Goal: Task Accomplishment & Management: Use online tool/utility

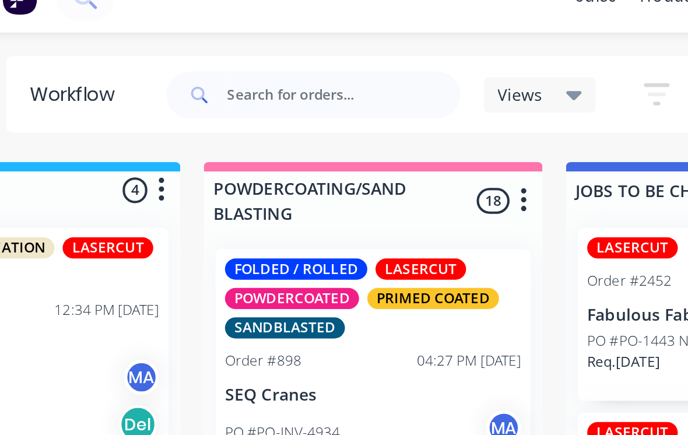
scroll to position [1600, 0]
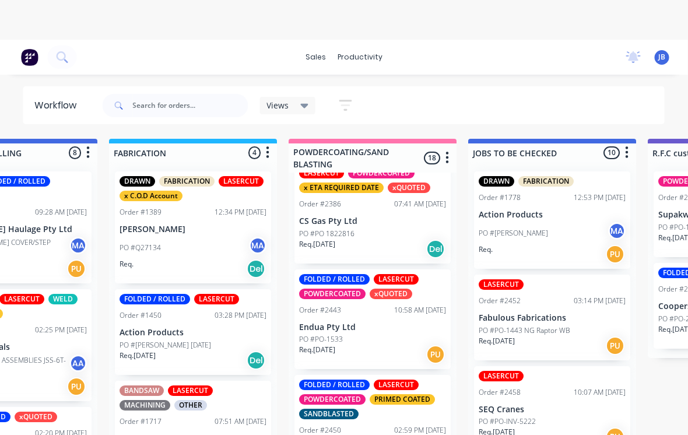
scroll to position [688, 0]
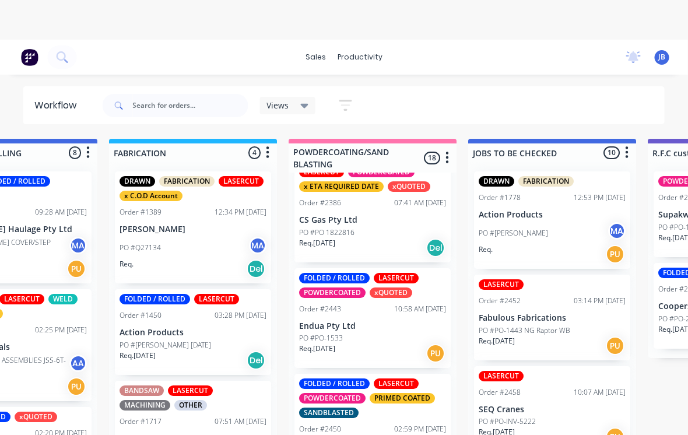
click at [376, 227] on div "PO #PO 1822816" at bounding box center [373, 232] width 147 height 10
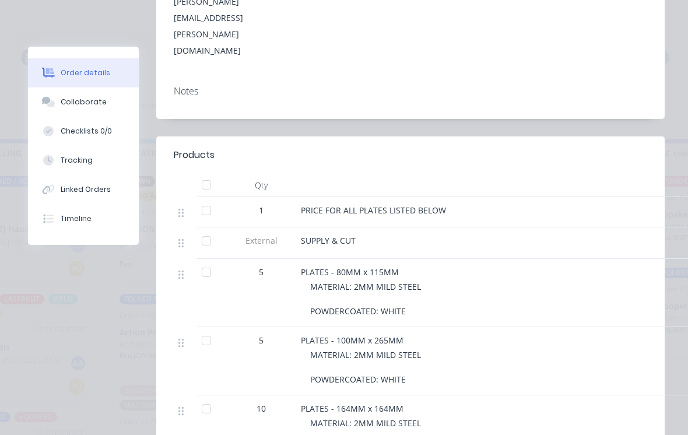
scroll to position [367, 0]
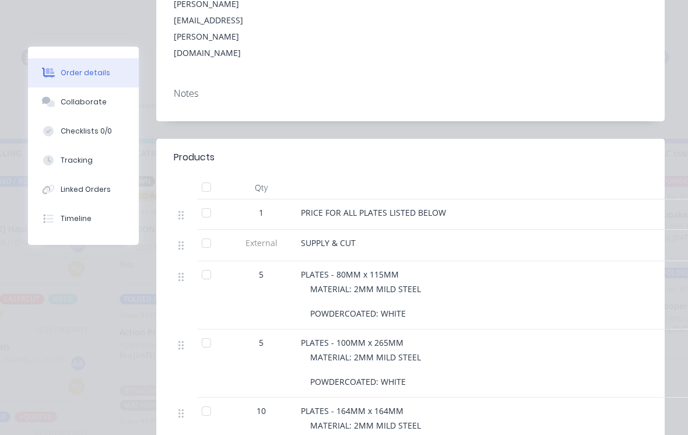
click at [103, 100] on button "Collaborate" at bounding box center [83, 101] width 111 height 29
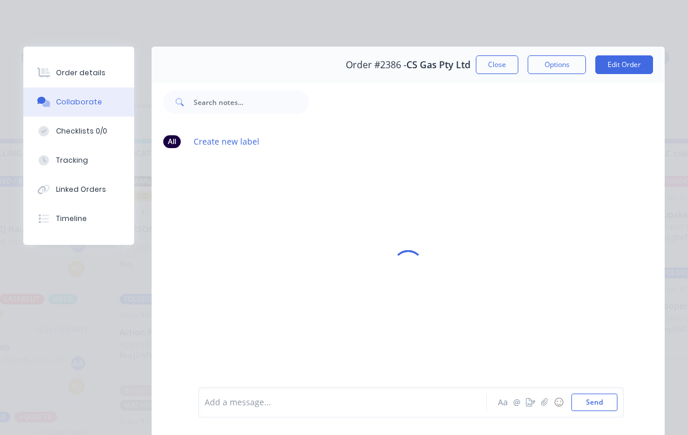
click at [101, 165] on button "Tracking" at bounding box center [78, 160] width 111 height 29
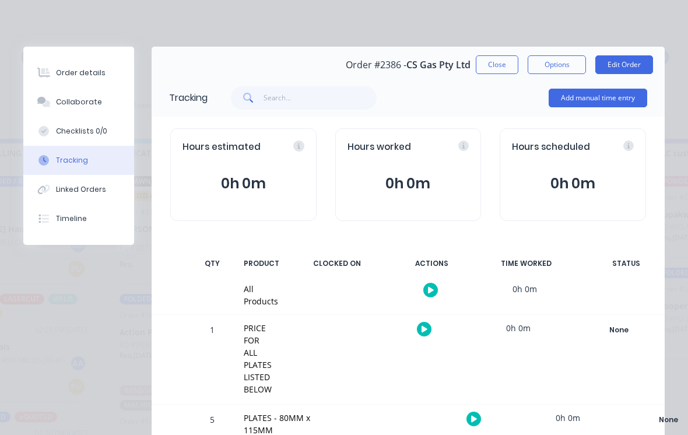
click at [561, 114] on div "Add manual time entry" at bounding box center [597, 97] width 98 height 35
click at [600, 103] on button "Add manual time entry" at bounding box center [597, 98] width 98 height 19
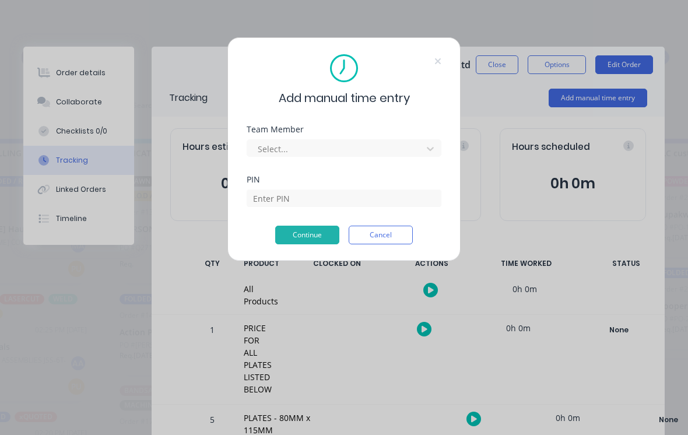
click at [392, 138] on div "Select..." at bounding box center [343, 146] width 195 height 20
click at [394, 163] on div "Team Member Select..." at bounding box center [343, 150] width 195 height 50
type input "josh"
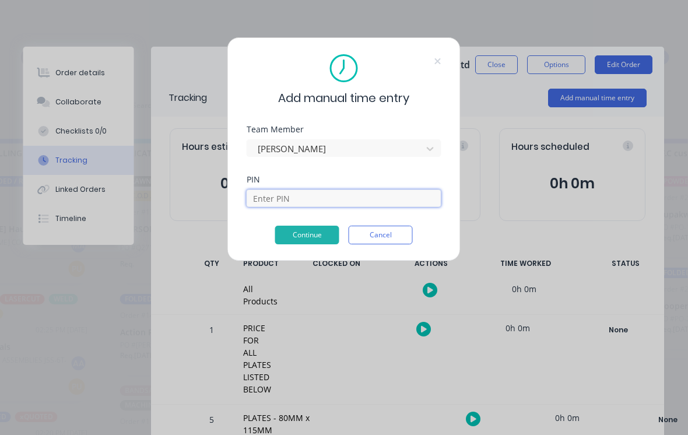
click at [395, 196] on input at bounding box center [343, 197] width 195 height 17
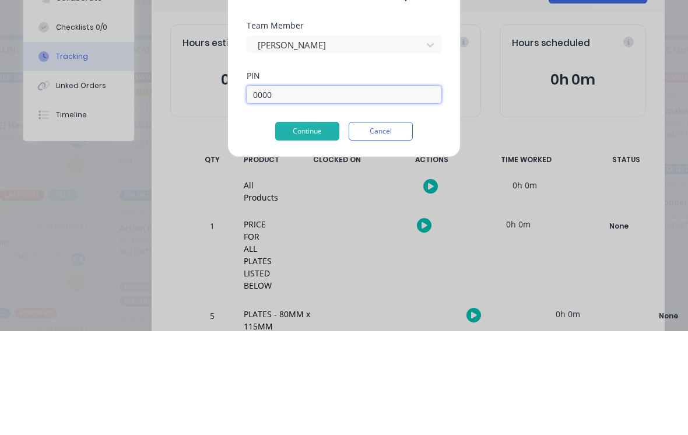
type input "0000"
click at [308, 226] on button "Continue" at bounding box center [307, 235] width 64 height 19
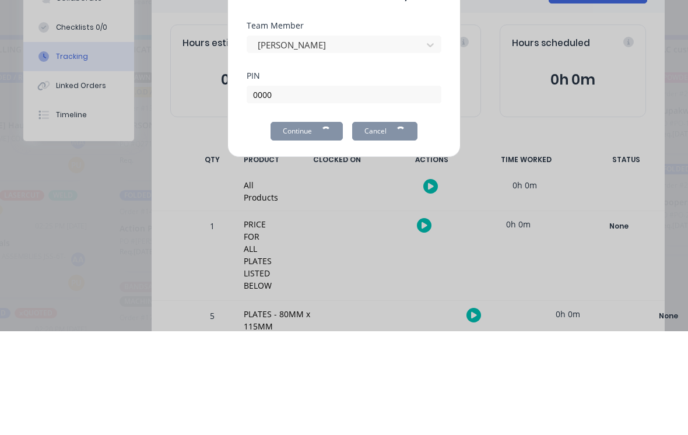
scroll to position [51, 813]
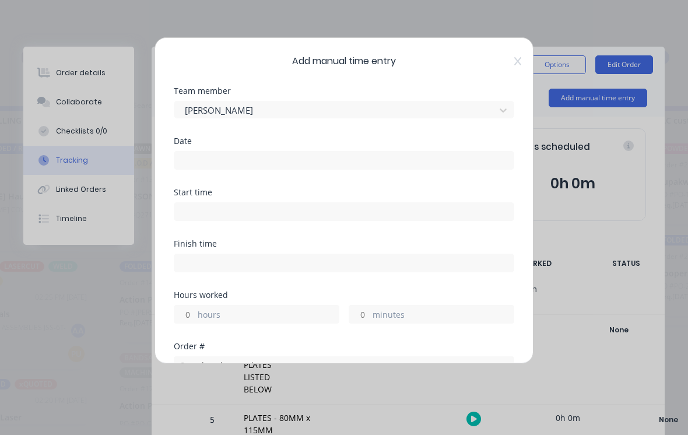
click at [194, 167] on input at bounding box center [343, 160] width 339 height 17
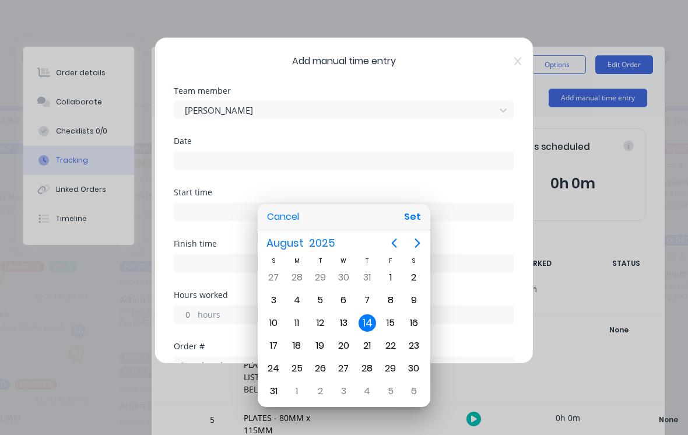
click at [318, 322] on div "12" at bounding box center [319, 322] width 17 height 17
click at [412, 221] on button "Set" at bounding box center [412, 216] width 26 height 21
type input "12/08/2025"
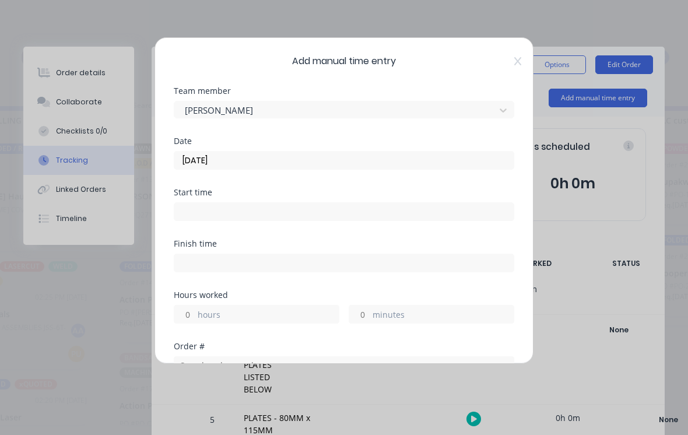
click at [182, 302] on div "hours minutes" at bounding box center [344, 313] width 340 height 22
click at [369, 314] on input "minutes" at bounding box center [359, 313] width 20 height 17
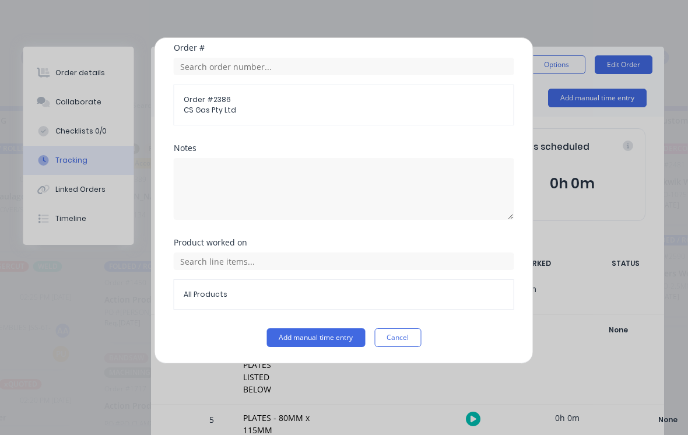
scroll to position [298, 0]
type input "45"
click at [323, 343] on button "Add manual time entry" at bounding box center [316, 337] width 98 height 19
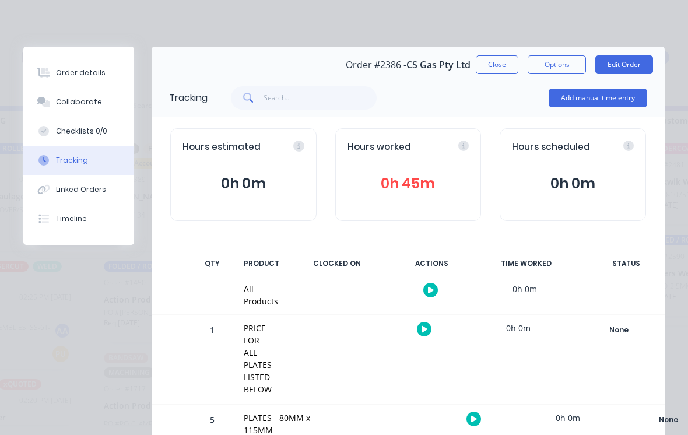
click at [92, 104] on div "Collaborate" at bounding box center [79, 102] width 46 height 10
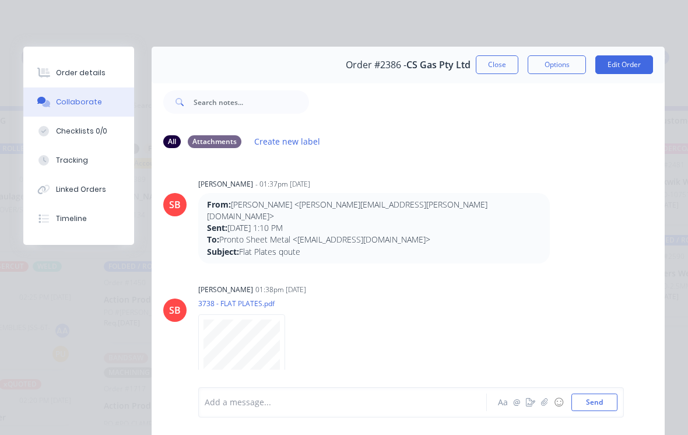
click at [362, 397] on div at bounding box center [345, 402] width 281 height 12
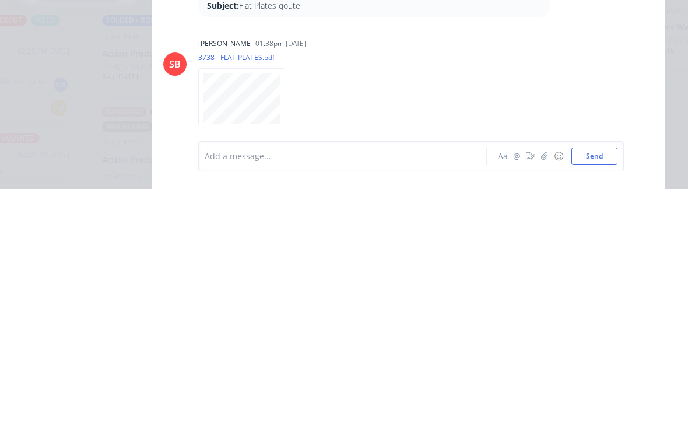
scroll to position [498, 0]
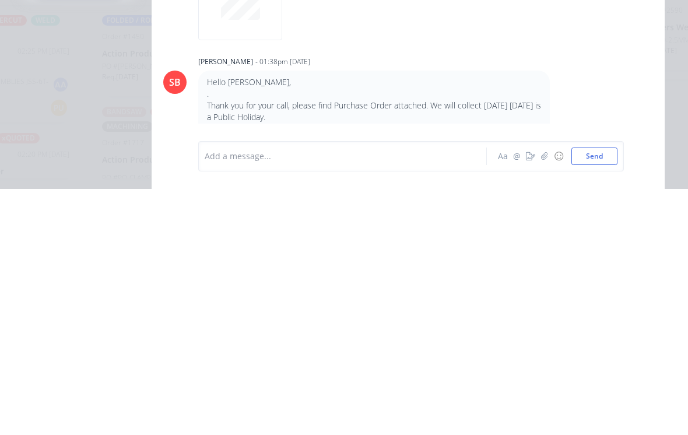
click at [545, 398] on icon "button" at bounding box center [544, 402] width 6 height 8
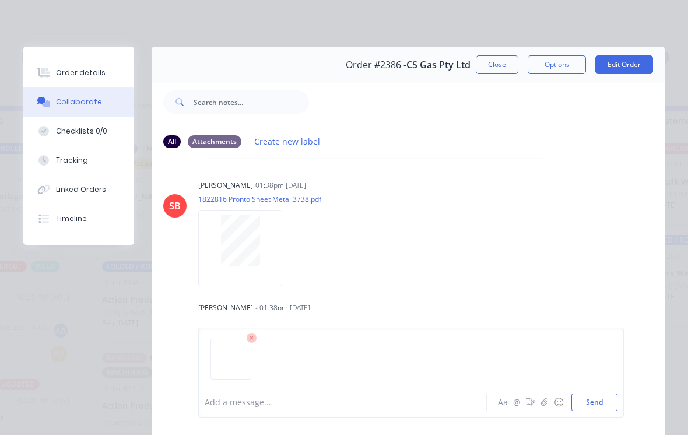
click at [604, 406] on button "Send" at bounding box center [594, 401] width 46 height 17
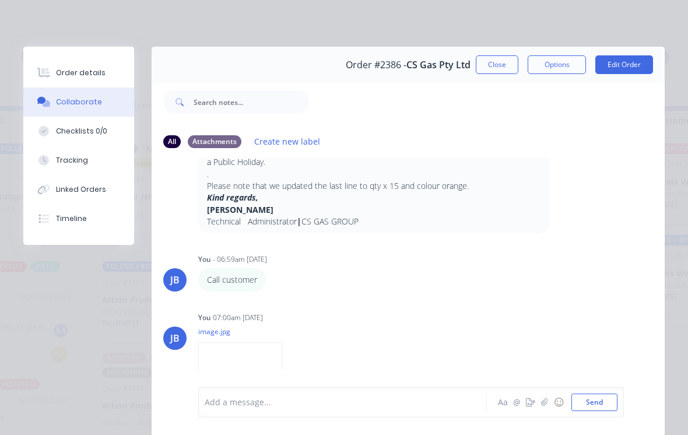
scroll to position [698, 0]
click at [499, 63] on button "Close" at bounding box center [496, 64] width 43 height 19
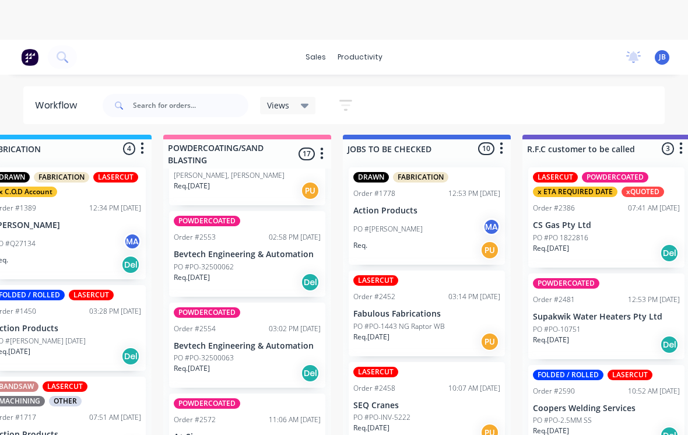
scroll to position [1494, 0]
click at [222, 415] on div "Order #2572 11:06 AM 08/08/25" at bounding box center [247, 420] width 147 height 10
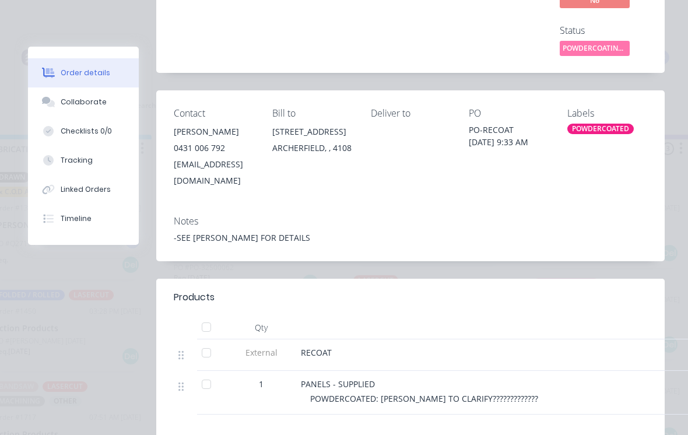
scroll to position [122, 0]
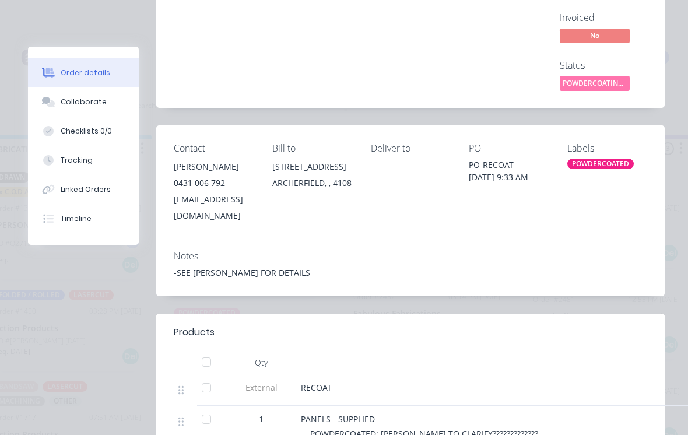
click at [117, 167] on button "Tracking" at bounding box center [83, 160] width 111 height 29
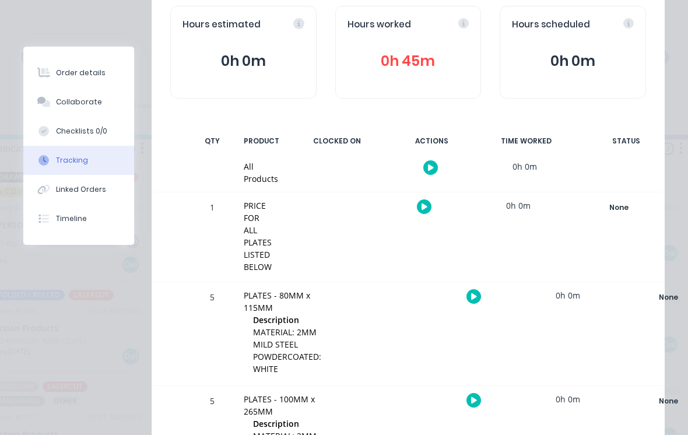
scroll to position [0, 0]
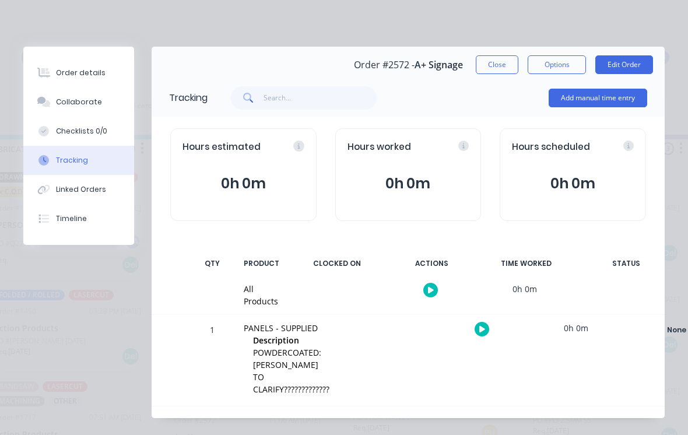
click at [618, 104] on button "Add manual time entry" at bounding box center [597, 98] width 98 height 19
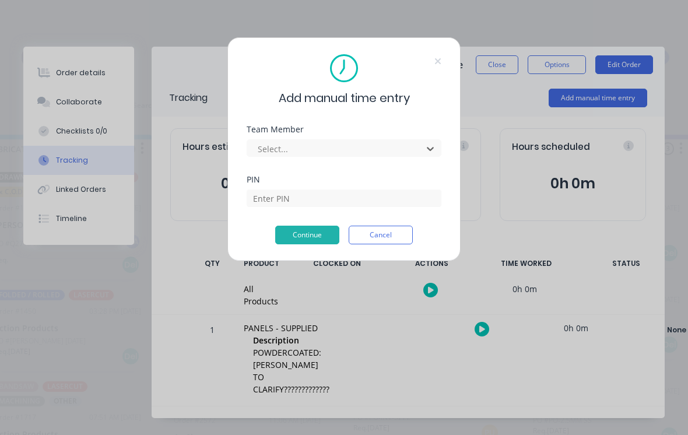
scroll to position [3, 939]
type input "josh"
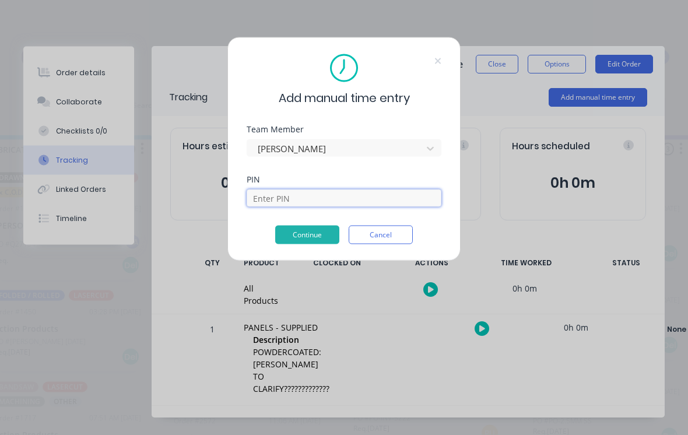
click at [372, 200] on input at bounding box center [343, 197] width 195 height 17
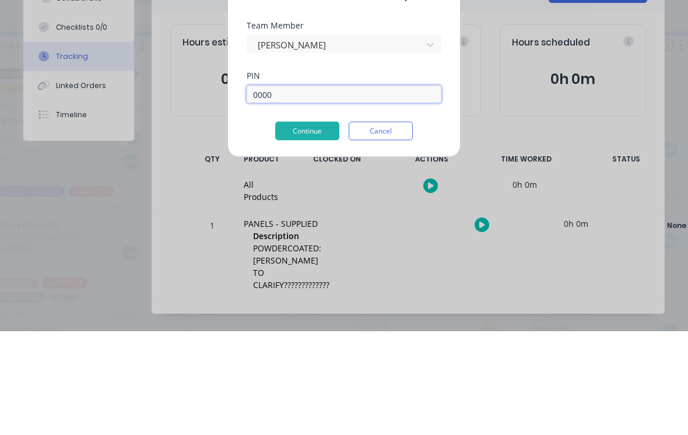
type input "0000"
click at [308, 226] on button "Continue" at bounding box center [307, 235] width 64 height 19
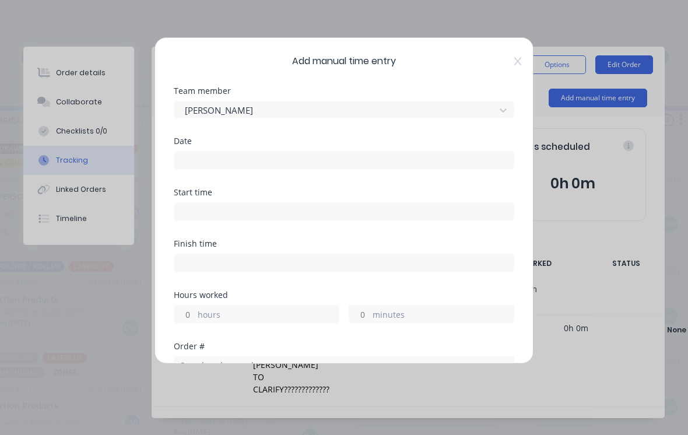
click at [400, 155] on input at bounding box center [343, 160] width 339 height 17
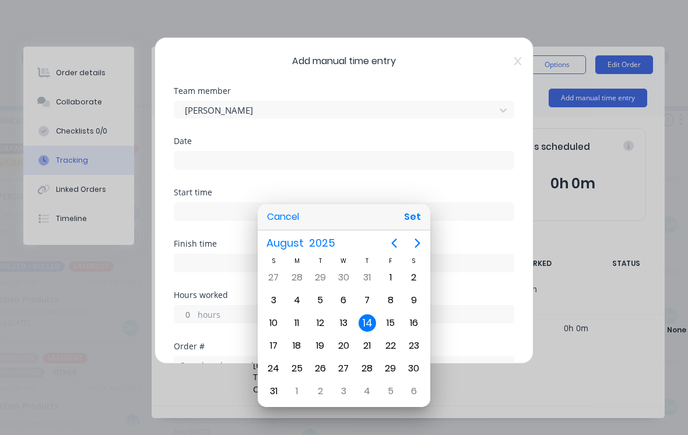
click at [331, 320] on div "12" at bounding box center [319, 323] width 23 height 22
click at [423, 226] on button "Set" at bounding box center [412, 216] width 26 height 21
type input "12/08/2025"
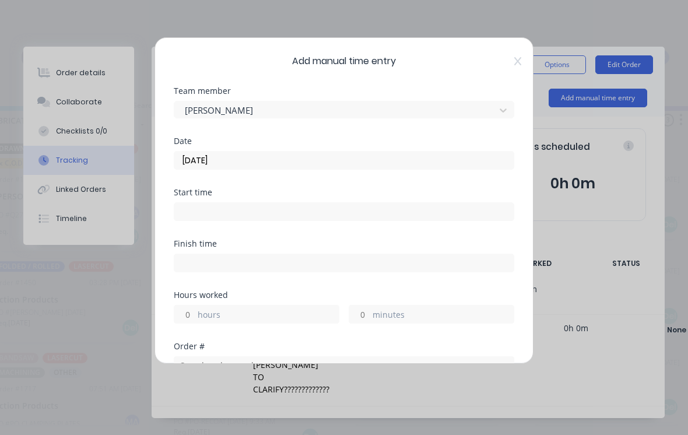
click at [218, 316] on label "hours" at bounding box center [268, 315] width 141 height 15
click at [195, 316] on input "hours" at bounding box center [184, 313] width 20 height 17
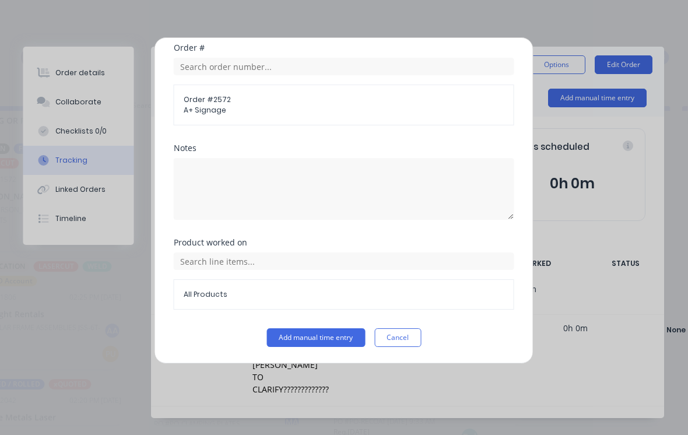
scroll to position [298, 0]
type input "1"
click at [313, 332] on button "Add manual time entry" at bounding box center [316, 337] width 98 height 19
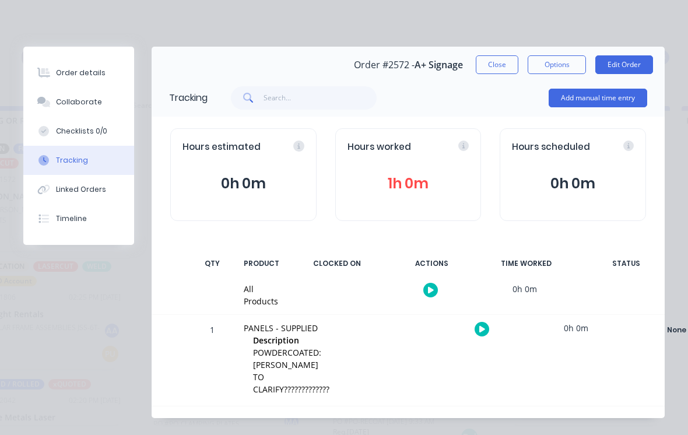
click at [501, 64] on button "Close" at bounding box center [496, 64] width 43 height 19
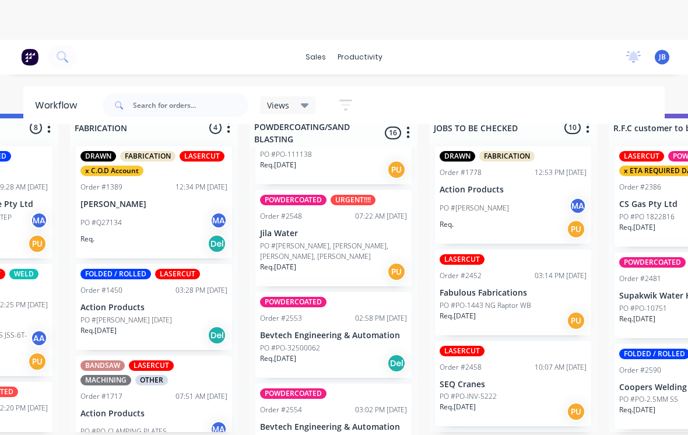
scroll to position [33, 853]
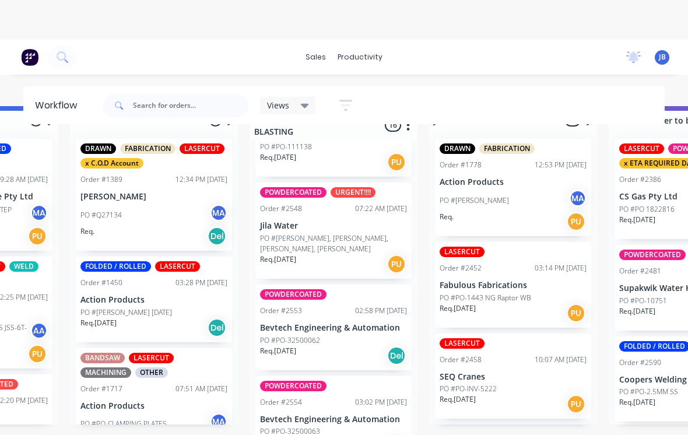
click at [348, 414] on p "Bevtech Engineering & Automation" at bounding box center [333, 419] width 147 height 10
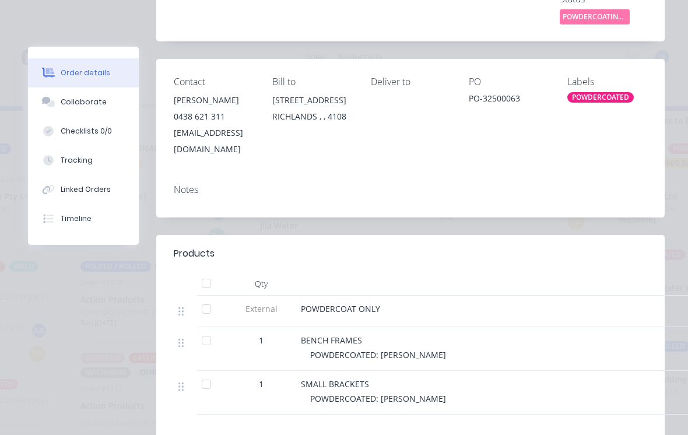
scroll to position [204, 0]
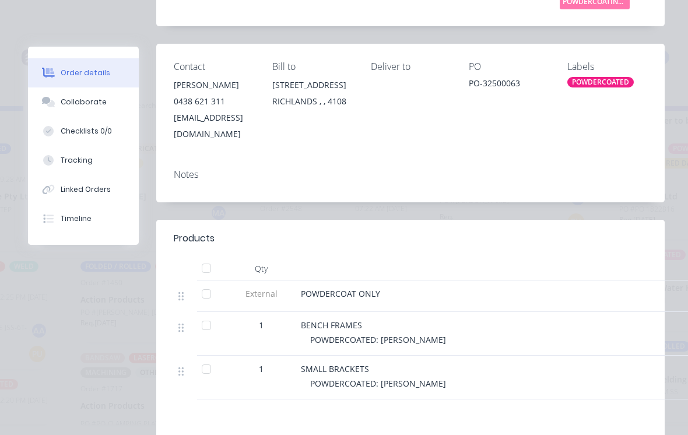
click at [117, 105] on button "Collaborate" at bounding box center [83, 101] width 111 height 29
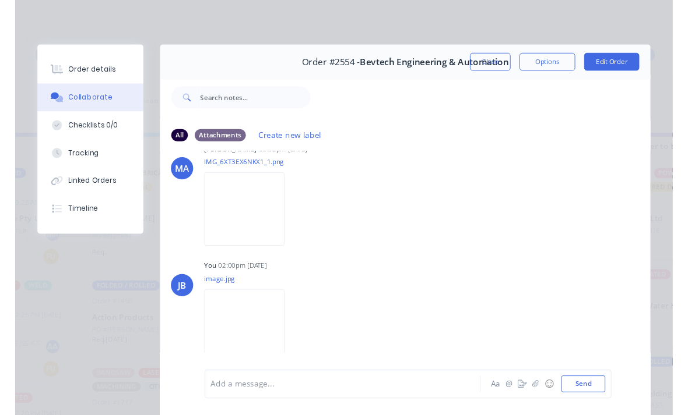
scroll to position [522, 0]
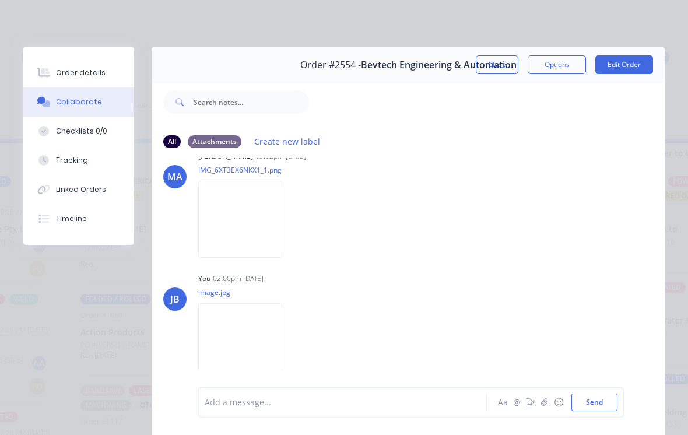
click at [246, 243] on img at bounding box center [240, 219] width 84 height 76
